Goal: Task Accomplishment & Management: Manage account settings

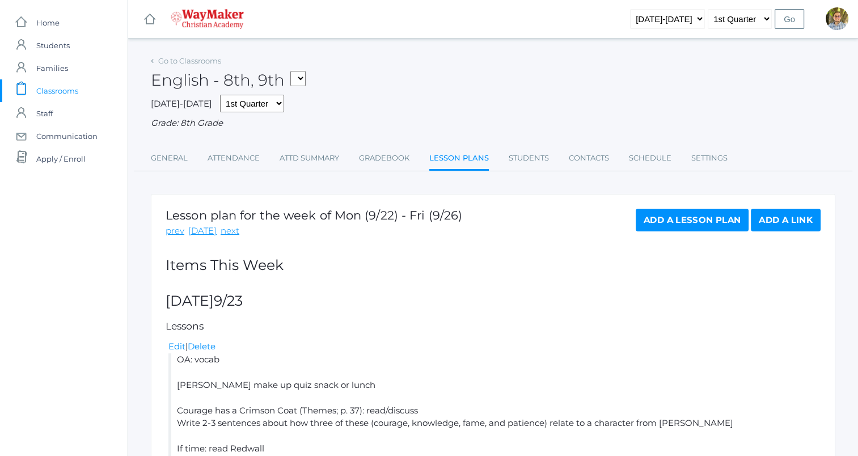
click at [57, 85] on span "Classrooms" at bounding box center [57, 90] width 42 height 23
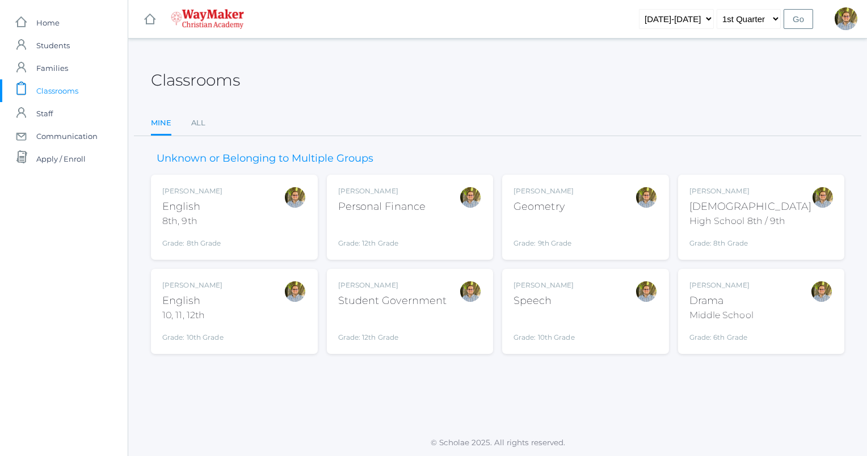
click at [258, 315] on div "Kylen Braileanu English 10, 11, 12th Grade: 10th Grade HSENGLISH" at bounding box center [234, 311] width 144 height 62
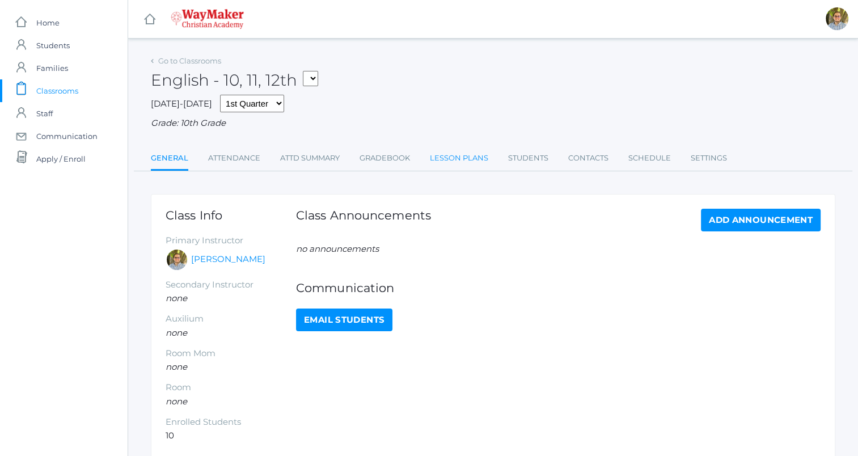
click at [440, 163] on link "Lesson Plans" at bounding box center [459, 158] width 58 height 23
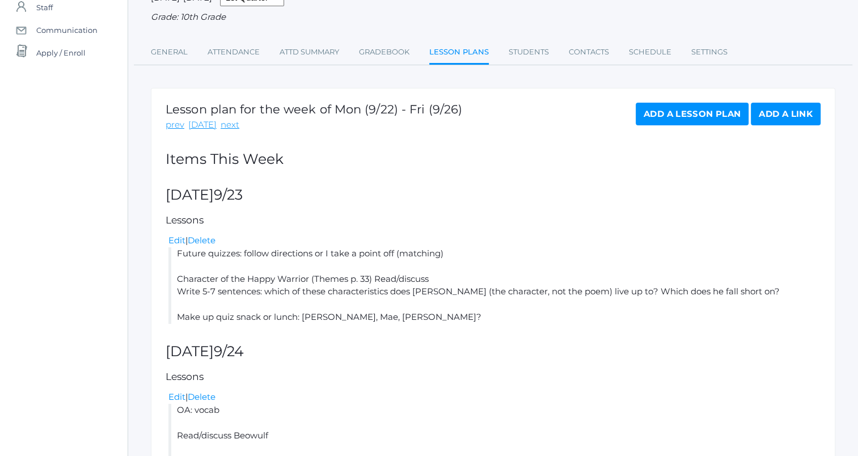
scroll to position [107, 0]
click at [177, 240] on link "Edit" at bounding box center [176, 239] width 17 height 11
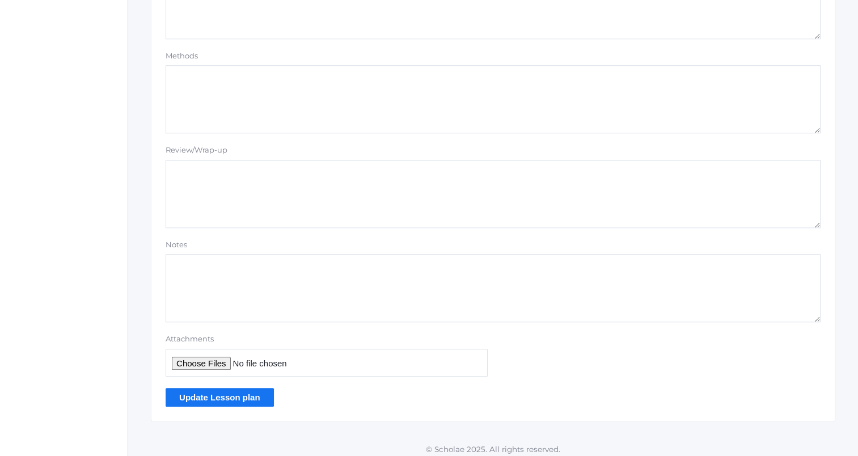
scroll to position [959, 0]
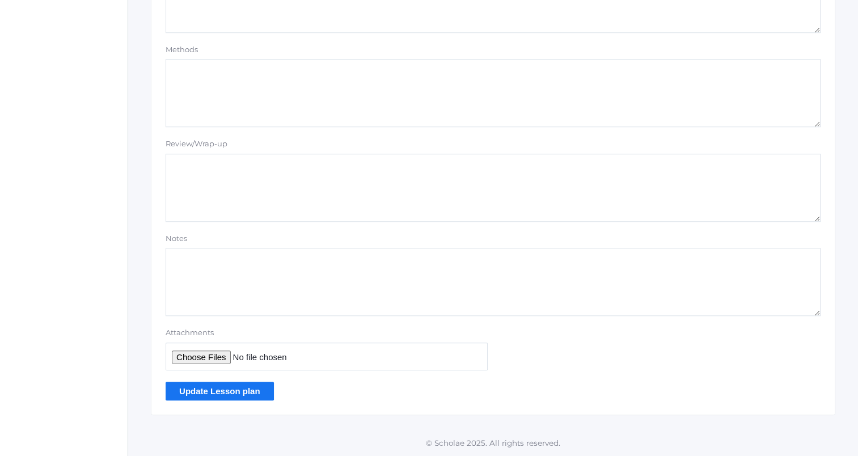
click at [186, 356] on input "Attachments" at bounding box center [327, 357] width 322 height 28
type input "C:\fakepath\Beowulf Vocabulary Final.docx"
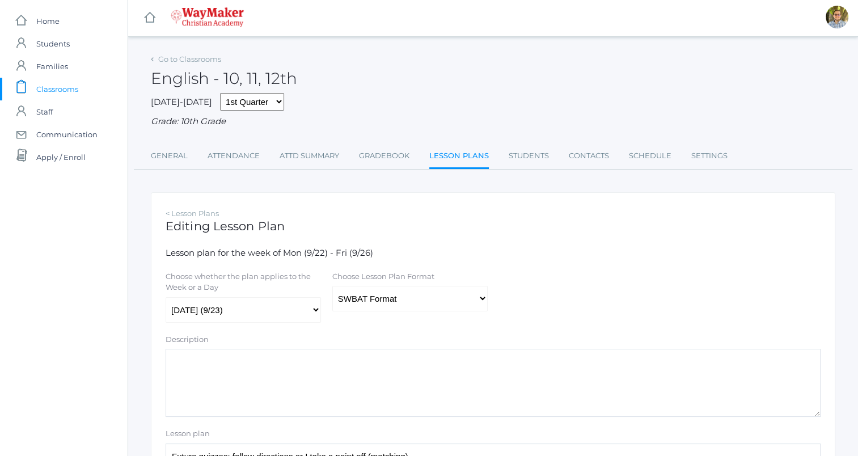
scroll to position [0, 0]
click at [436, 295] on select "Traditional Format SWBAT Format" at bounding box center [409, 301] width 155 height 26
select select "legacy"
click at [332, 288] on select "Traditional Format SWBAT Format" at bounding box center [409, 301] width 155 height 26
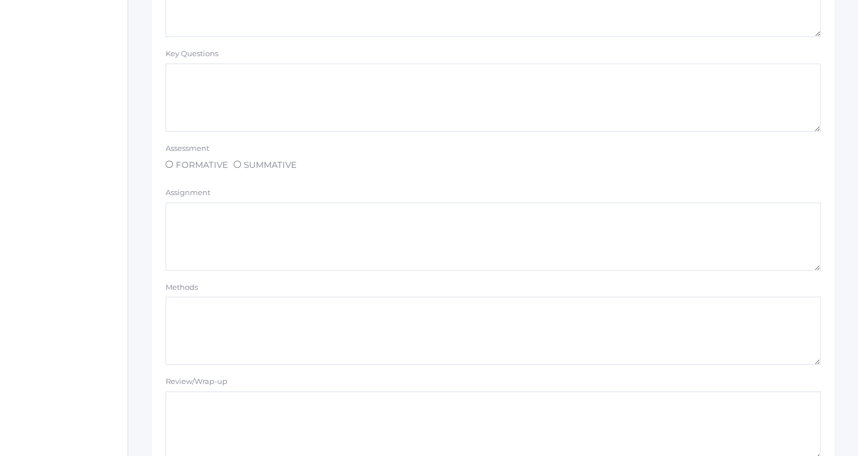
scroll to position [959, 0]
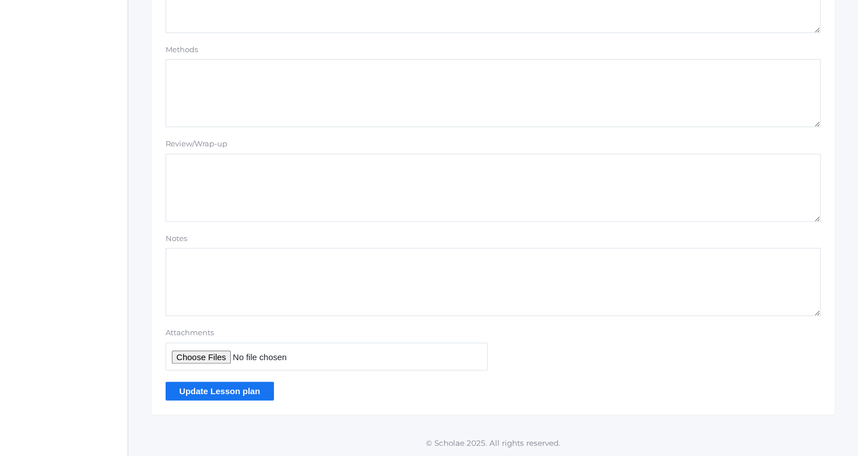
click at [252, 384] on input "Update Lesson plan" at bounding box center [220, 391] width 108 height 19
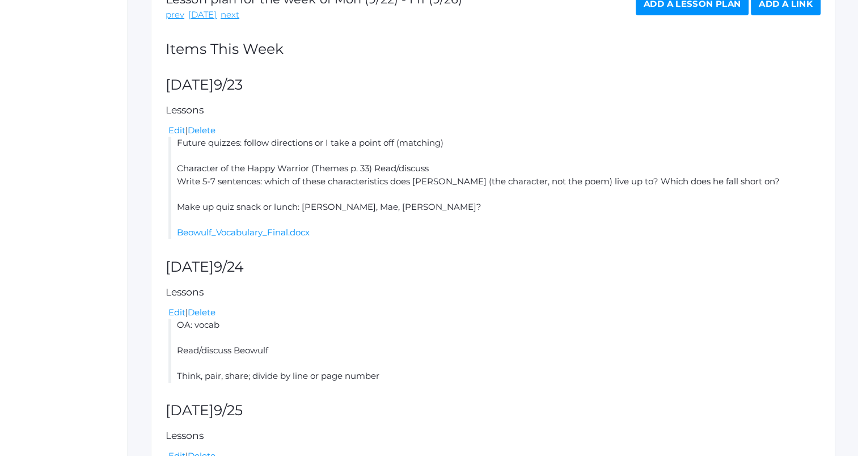
scroll to position [252, 0]
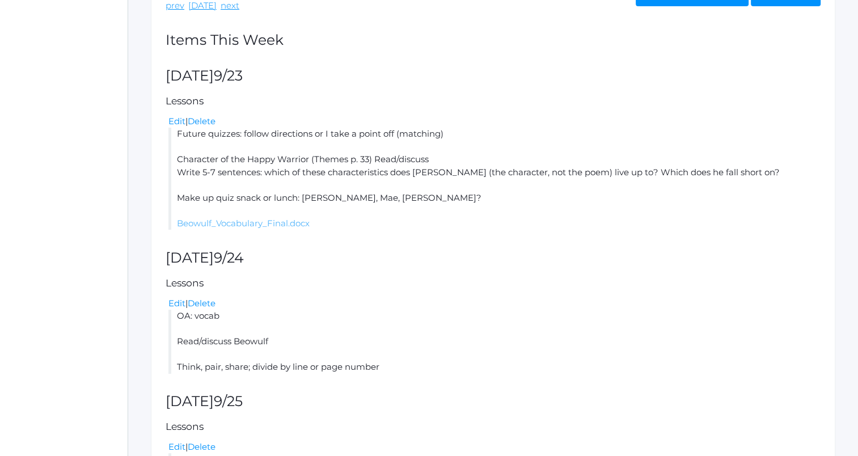
click at [220, 223] on link "Beowulf_Vocabulary_Final.docx" at bounding box center [243, 223] width 133 height 11
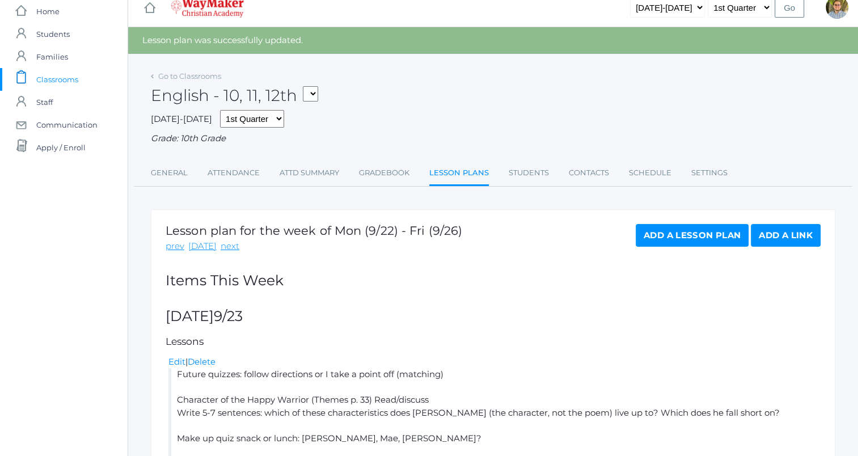
scroll to position [0, 0]
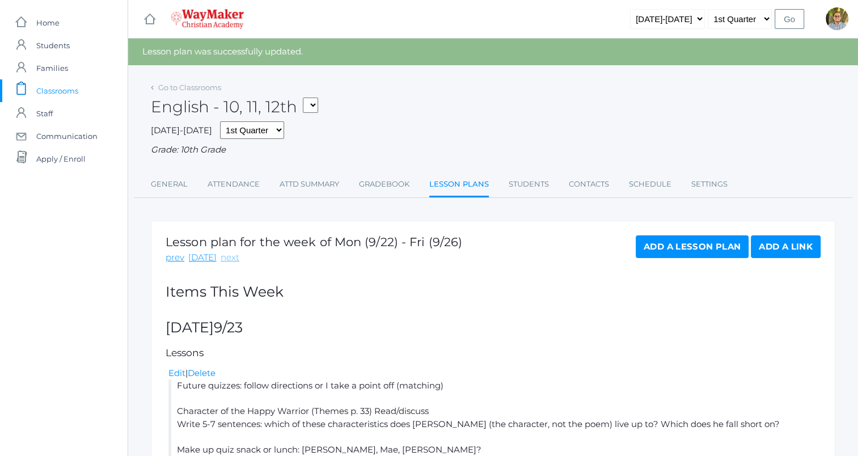
click at [229, 259] on link "next" at bounding box center [230, 257] width 19 height 13
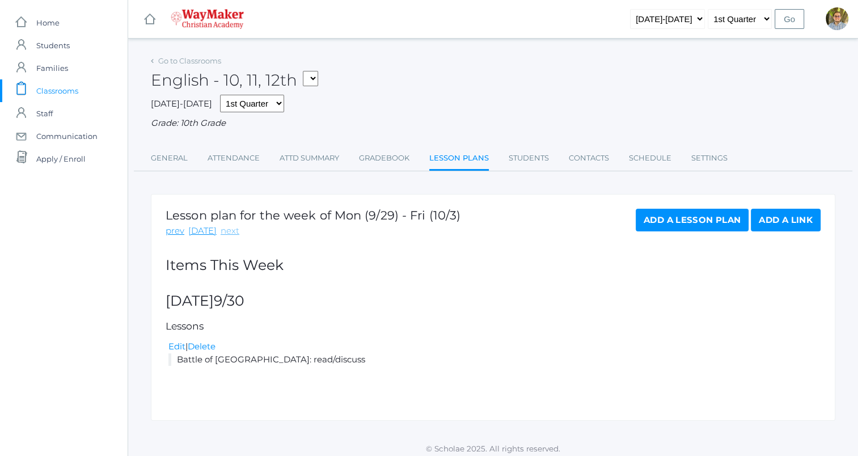
click at [227, 229] on link "next" at bounding box center [230, 231] width 19 height 13
click at [178, 230] on link "prev" at bounding box center [175, 231] width 19 height 13
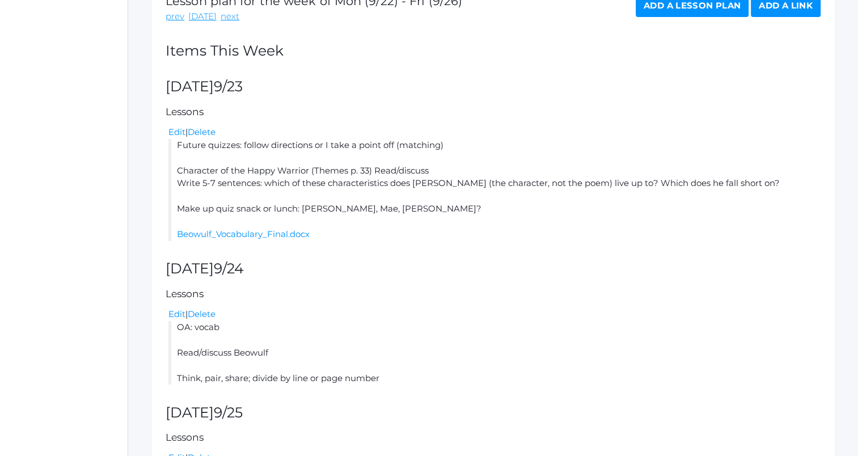
scroll to position [220, 0]
